Goal: Find specific page/section: Find specific page/section

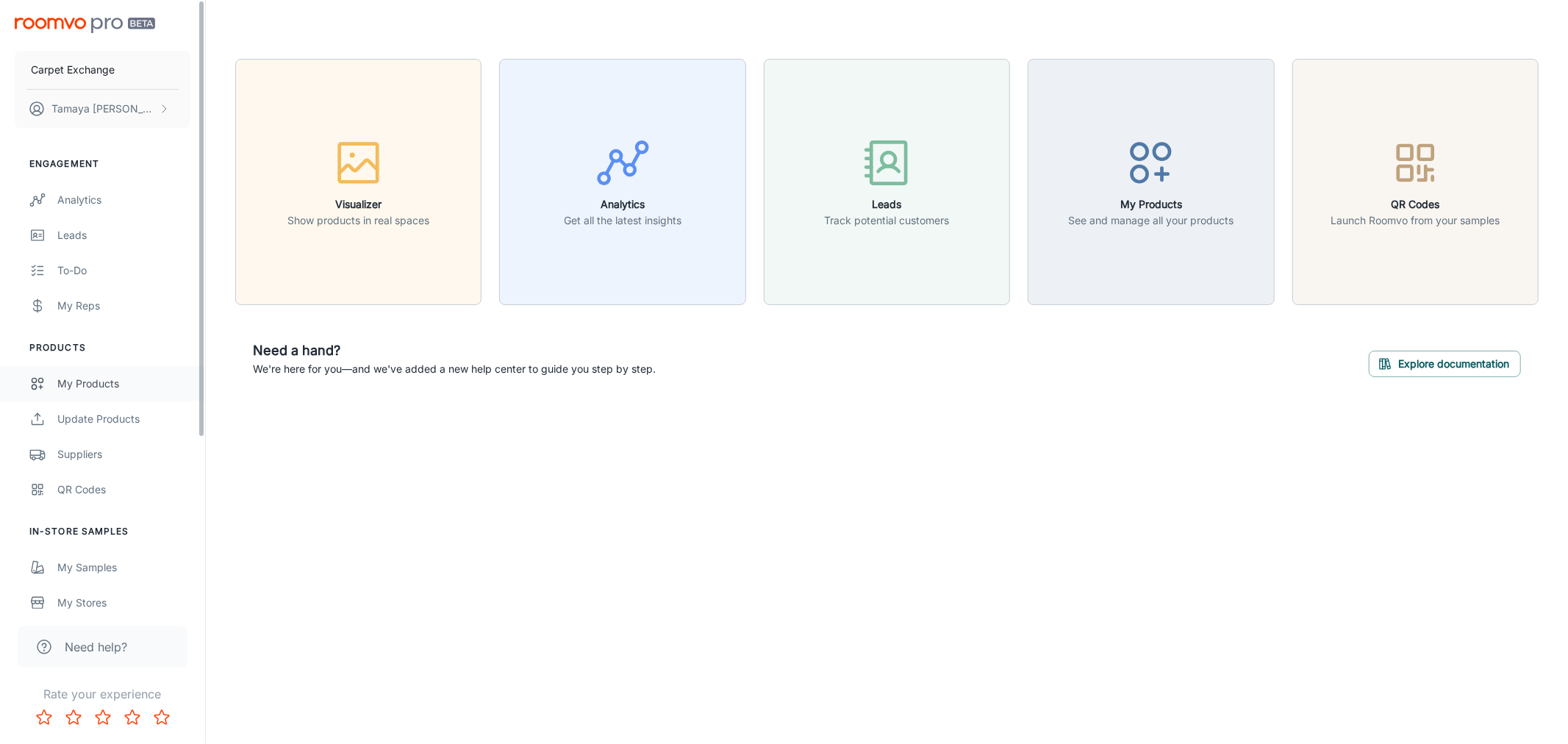
click at [136, 384] on div "My Products" at bounding box center [124, 384] width 133 height 16
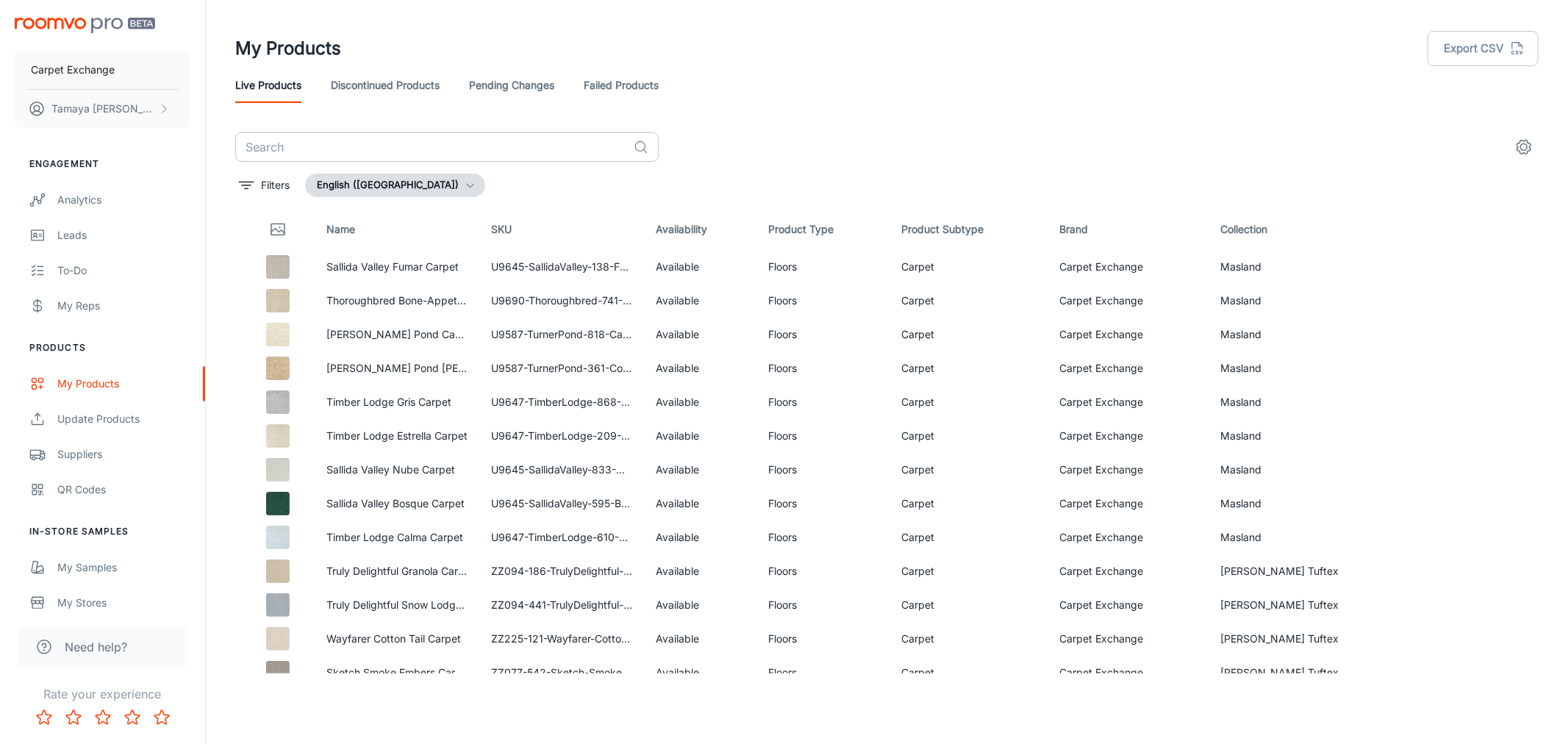
click at [422, 148] on input "text" at bounding box center [432, 147] width 392 height 29
type input "cellar"
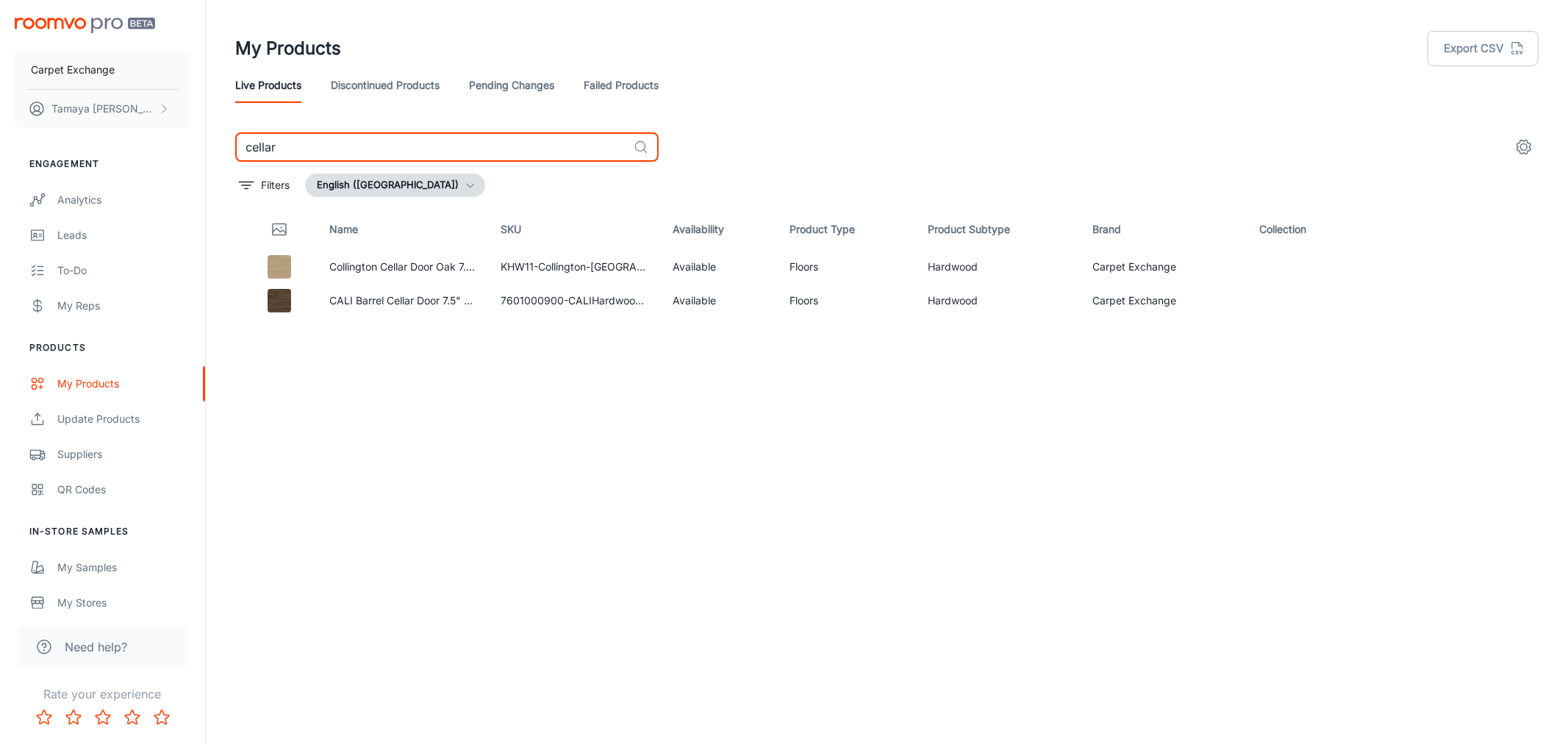
click at [533, 89] on link "Pending Changes" at bounding box center [511, 85] width 85 height 35
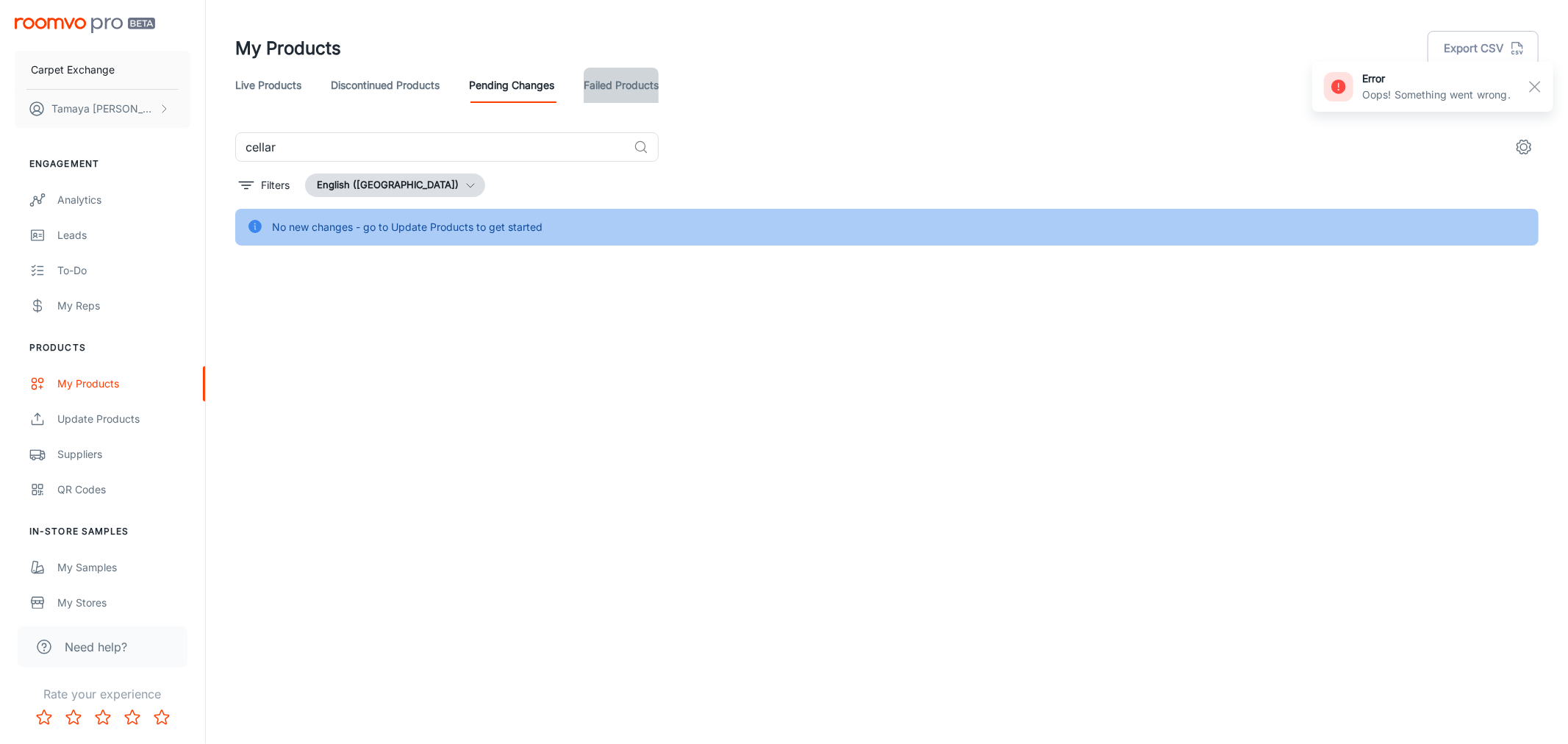
click at [608, 90] on link "Failed Products" at bounding box center [621, 85] width 75 height 35
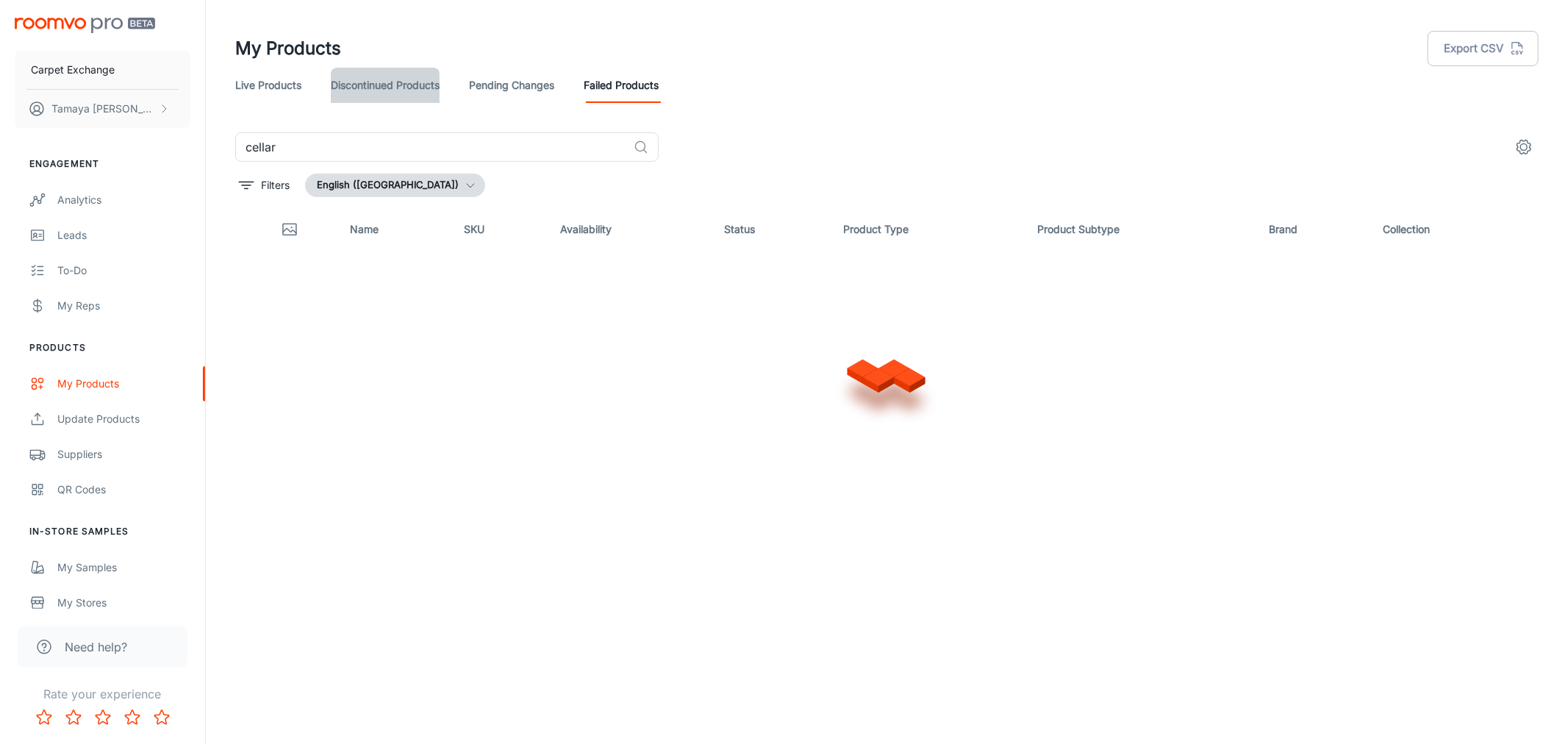
click at [395, 91] on link "Discontinued Products" at bounding box center [385, 85] width 109 height 35
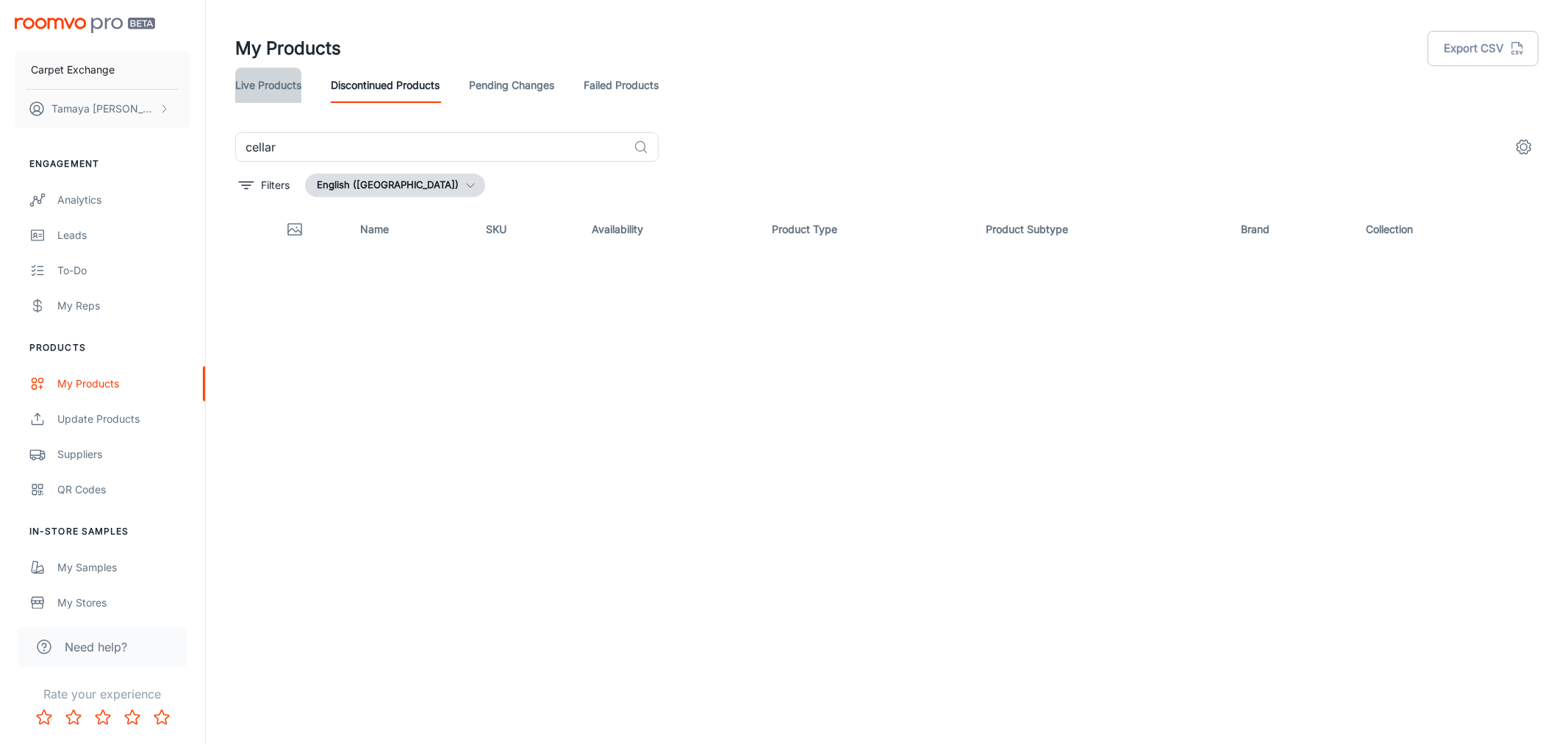
click at [274, 86] on link "Live Products" at bounding box center [269, 85] width 66 height 35
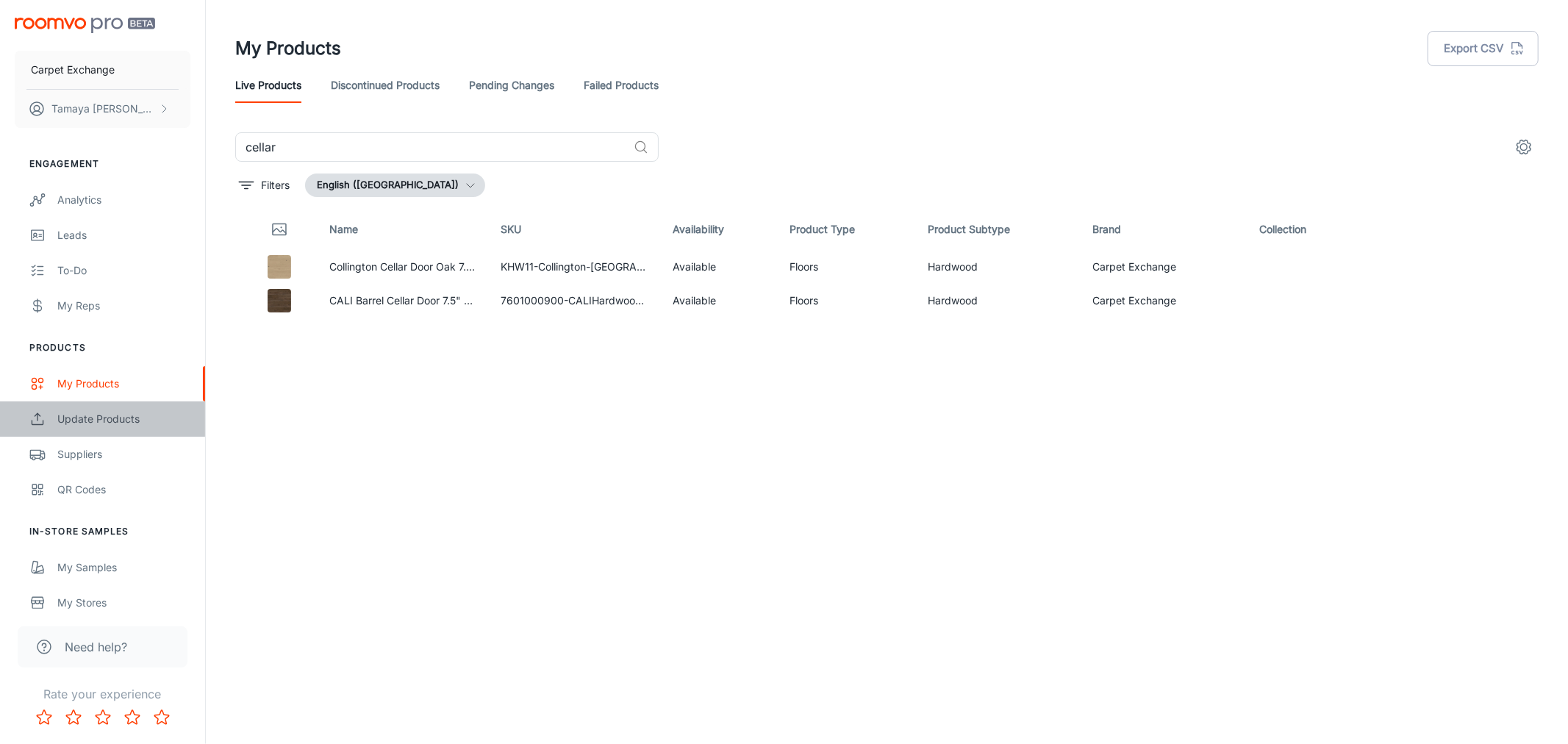
click at [135, 414] on div "Update Products" at bounding box center [124, 419] width 133 height 16
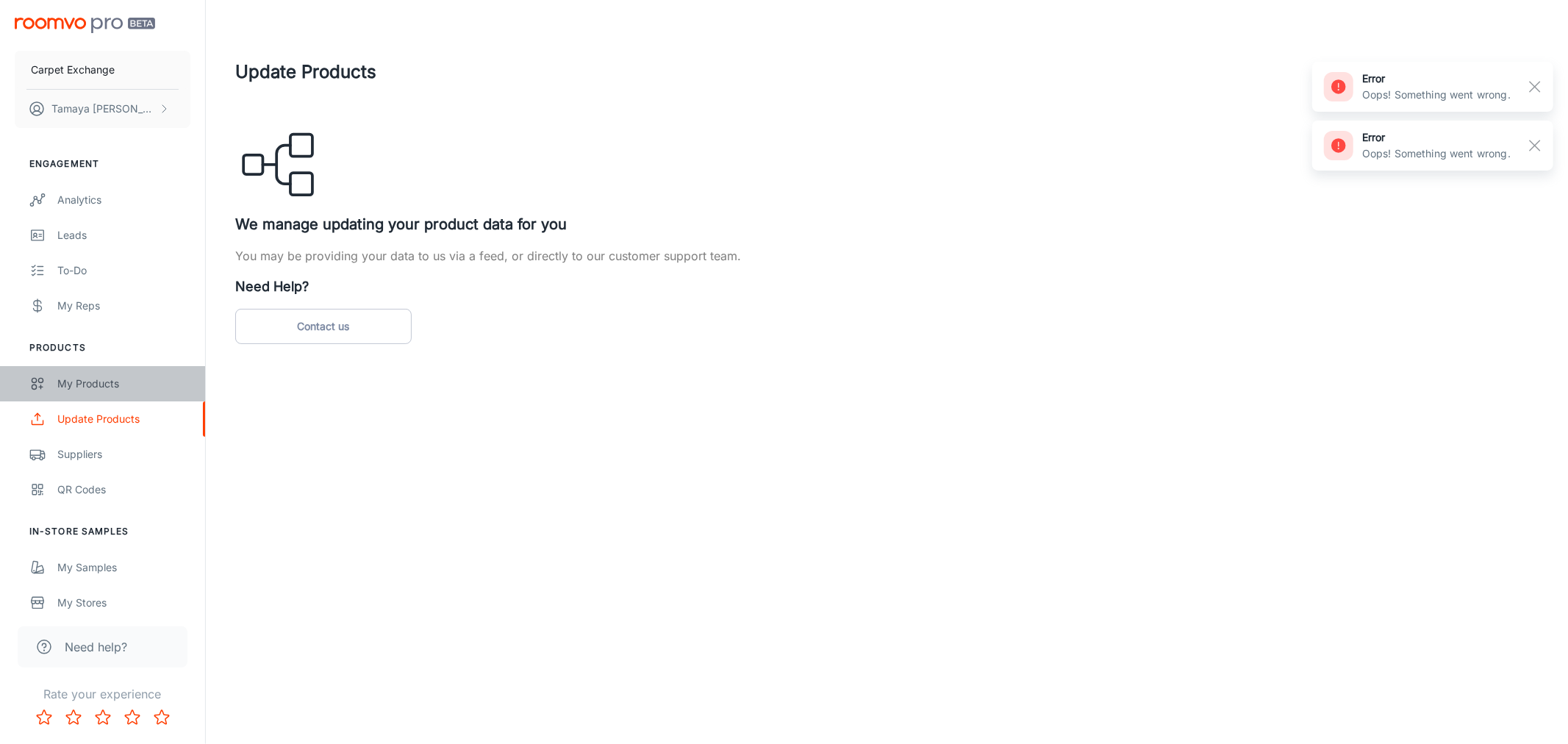
click at [123, 370] on link "My Products" at bounding box center [103, 383] width 205 height 35
